Goal: Task Accomplishment & Management: Complete application form

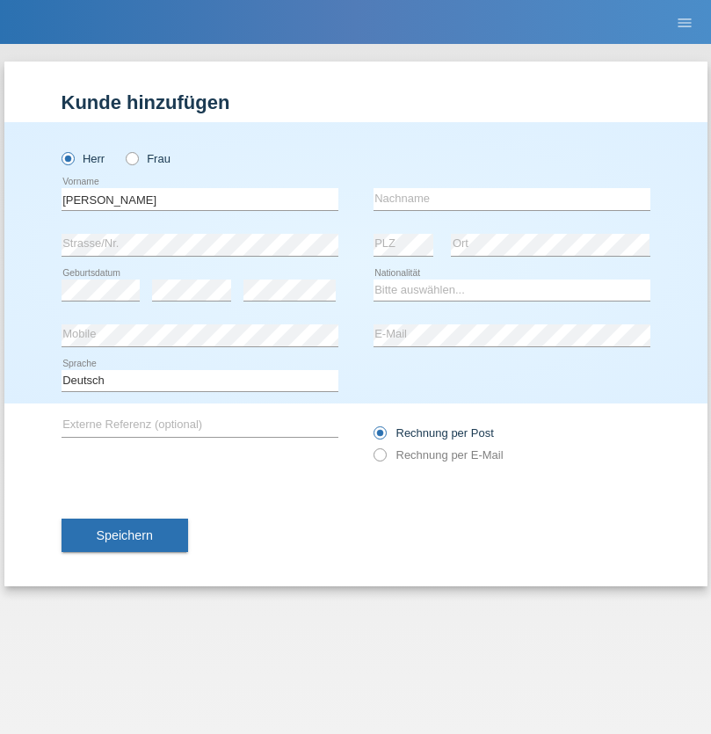
type input "[PERSON_NAME]"
click at [512, 199] on input "text" at bounding box center [512, 199] width 277 height 22
type input "Amaral"
select select "PT"
select select "C"
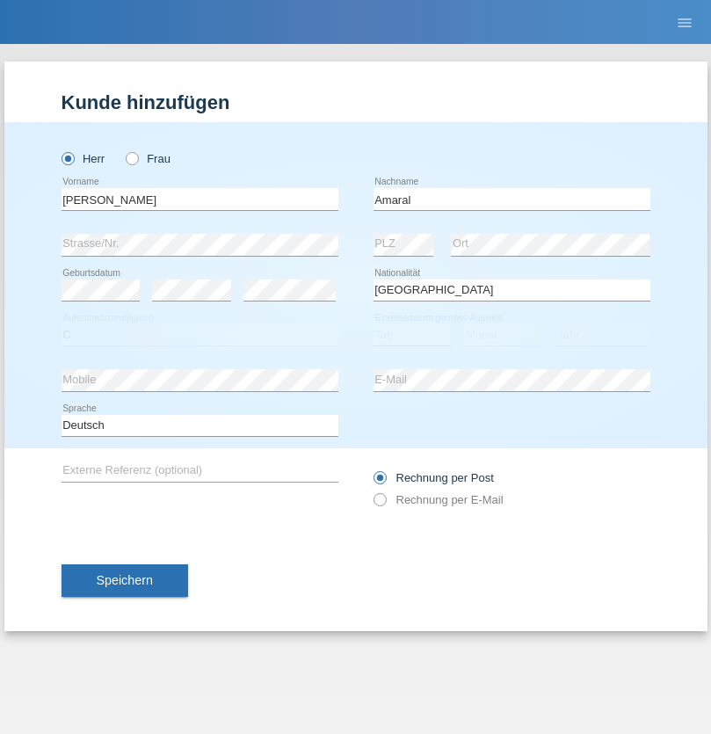
select select "06"
select select "09"
select select "2021"
